Goal: Find contact information: Find contact information

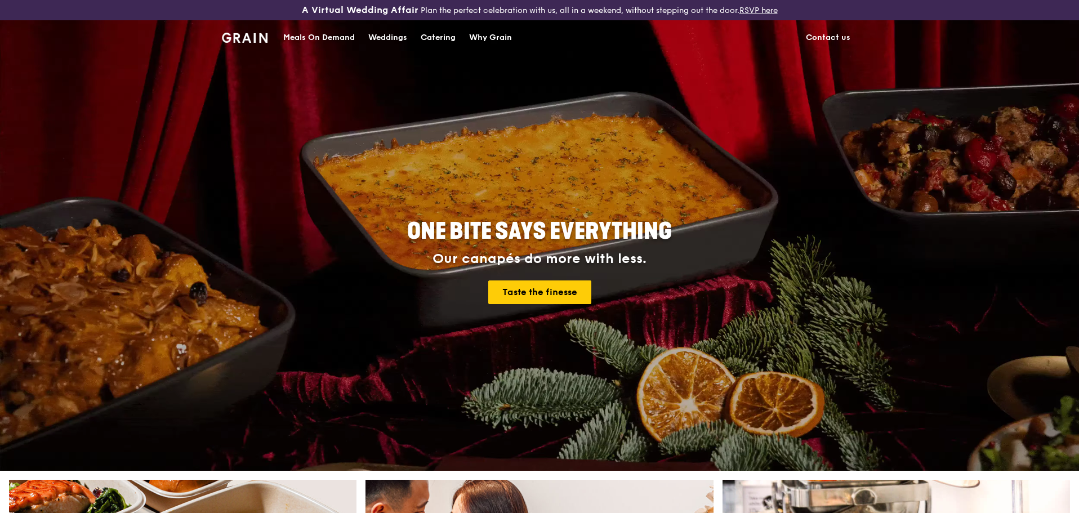
scroll to position [169, 0]
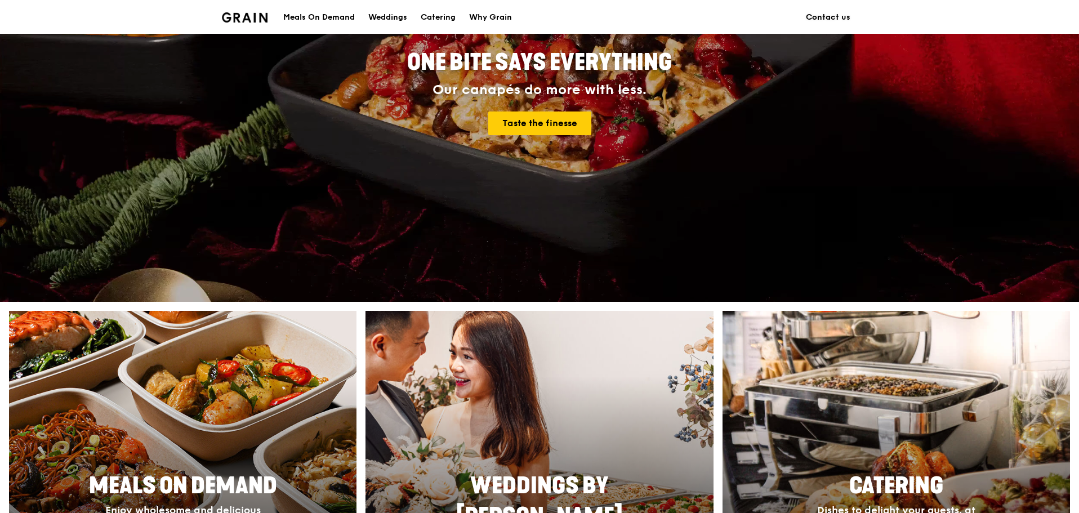
click at [835, 16] on link "Contact us" at bounding box center [828, 18] width 58 height 34
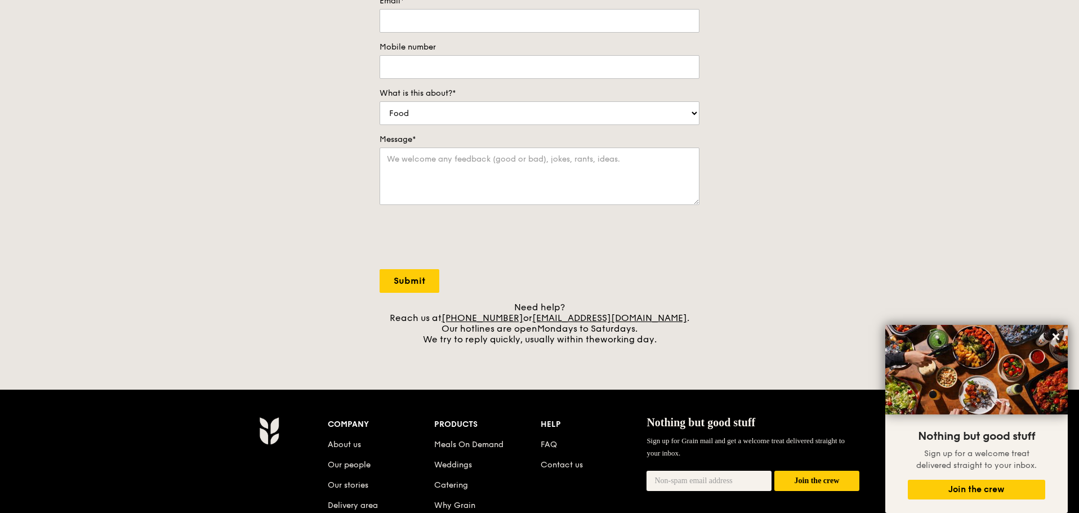
scroll to position [56, 0]
